Goal: Task Accomplishment & Management: Use online tool/utility

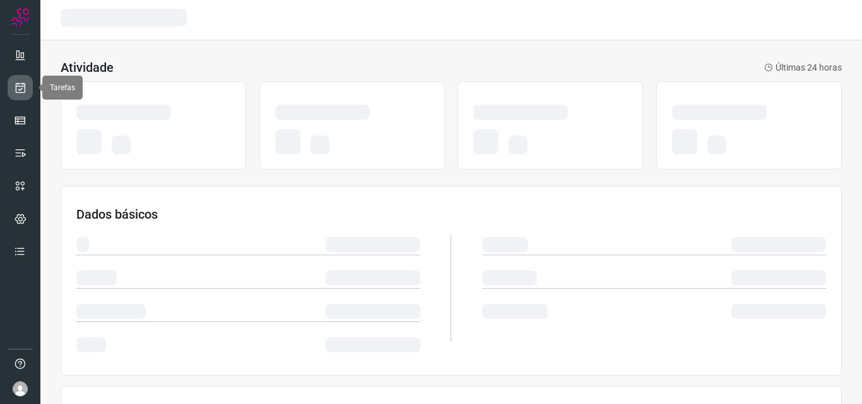
click at [20, 86] on icon at bounding box center [20, 87] width 13 height 13
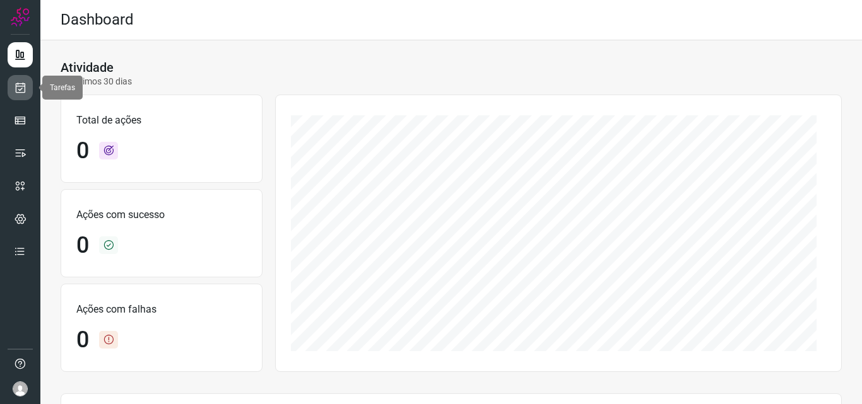
click at [26, 97] on link at bounding box center [20, 87] width 25 height 25
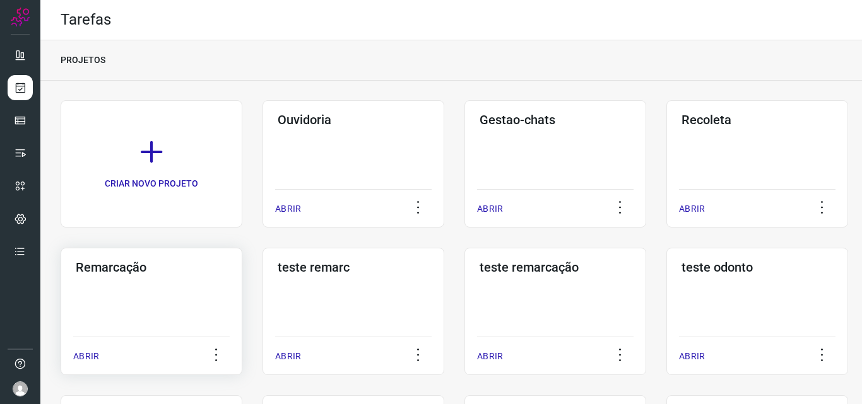
click at [262, 294] on div "Remarcação ABRIR" at bounding box center [353, 311] width 182 height 127
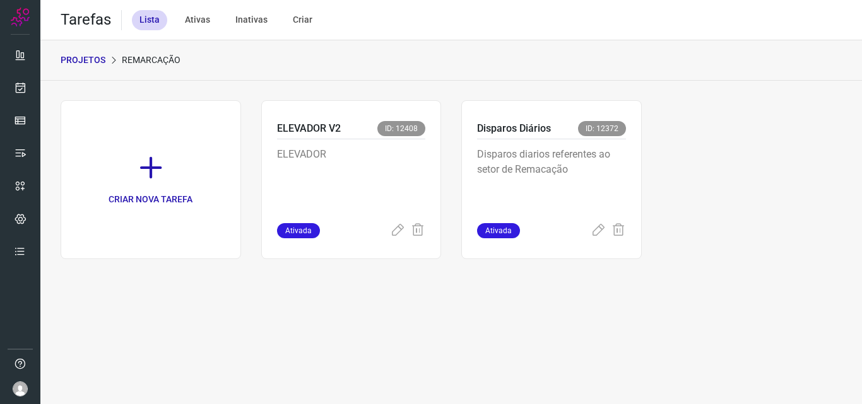
click at [582, 174] on p "Disparos diarios referentes ao setor de Remacação" at bounding box center [551, 178] width 149 height 63
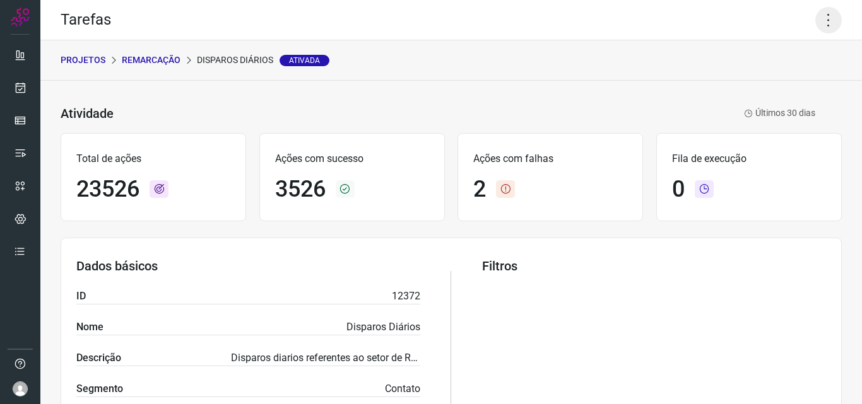
click at [816, 20] on icon at bounding box center [828, 20] width 26 height 26
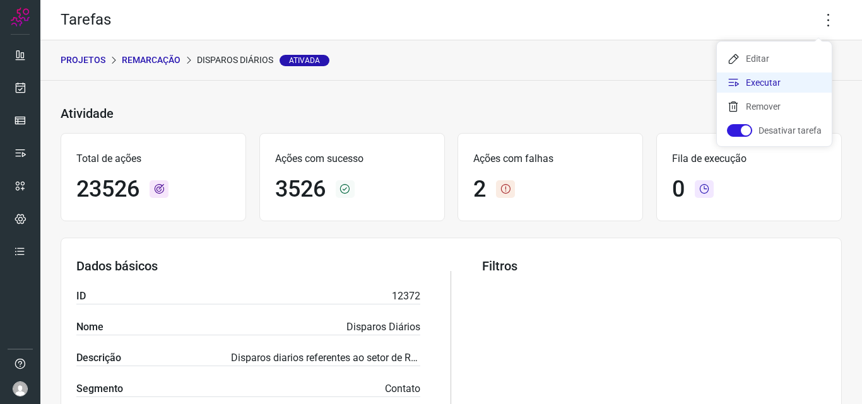
click at [788, 76] on li "Executar" at bounding box center [774, 83] width 115 height 20
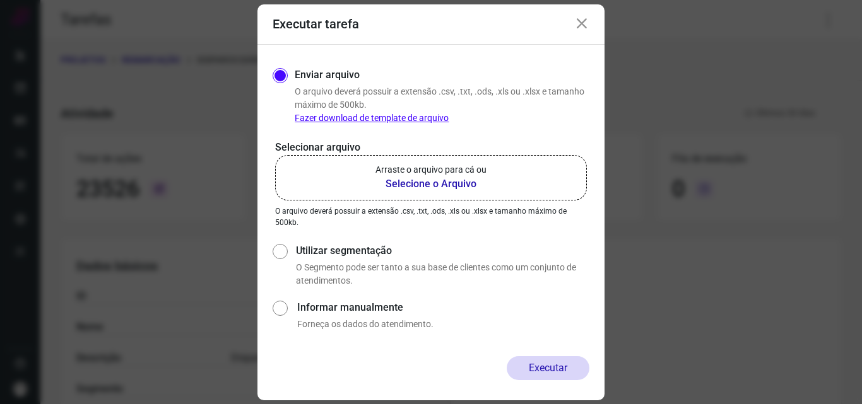
click at [496, 182] on label "Arraste o arquivo para cá ou Selecione o Arquivo" at bounding box center [431, 177] width 312 height 45
click at [0, 0] on input "Arraste o arquivo para cá ou Selecione o Arquivo" at bounding box center [0, 0] width 0 height 0
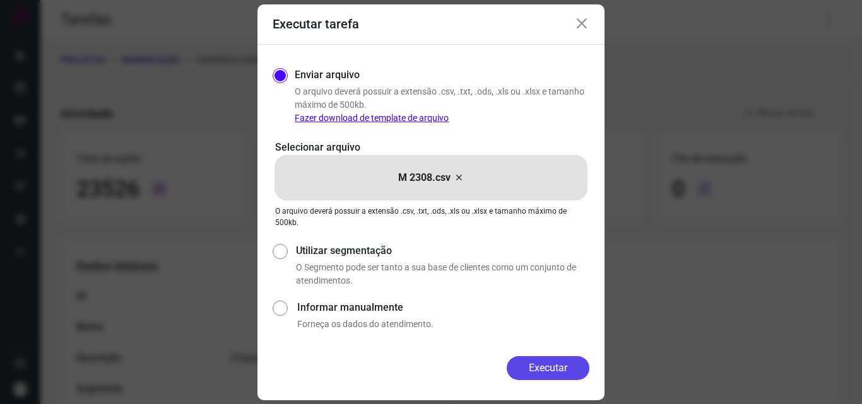
click at [526, 363] on button "Executar" at bounding box center [548, 368] width 83 height 24
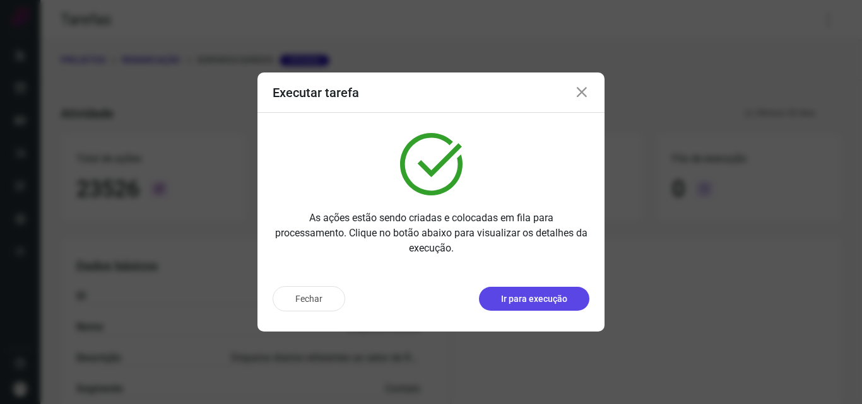
click at [544, 299] on p "Ir para execução" at bounding box center [534, 299] width 66 height 13
